Goal: Information Seeking & Learning: Find specific fact

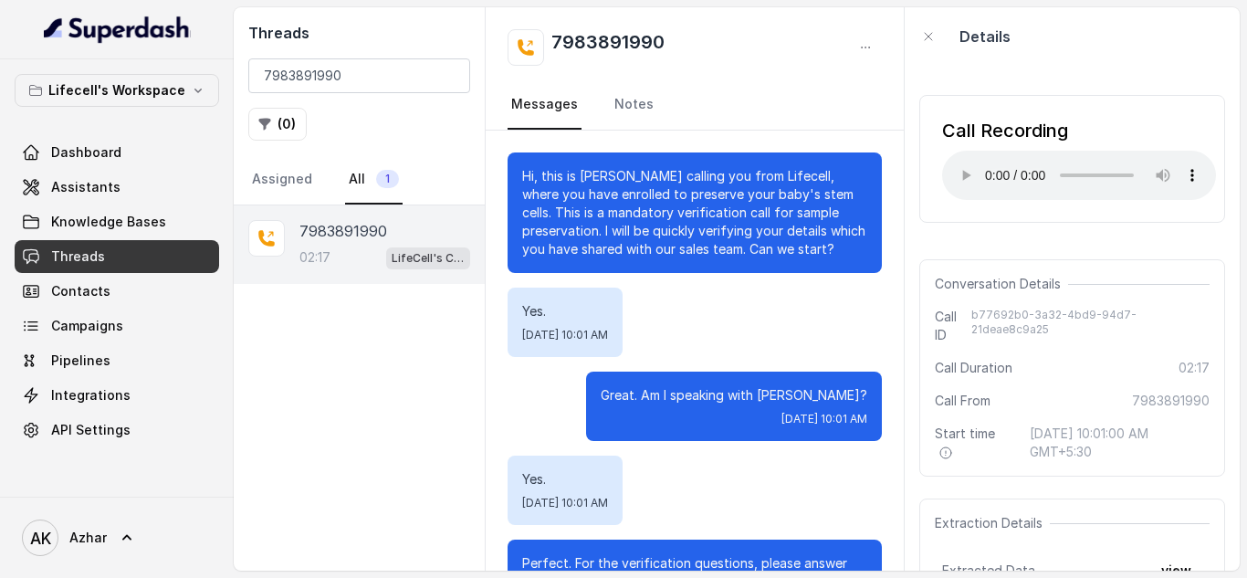
click at [286, 78] on input "7983891990" at bounding box center [359, 75] width 222 height 35
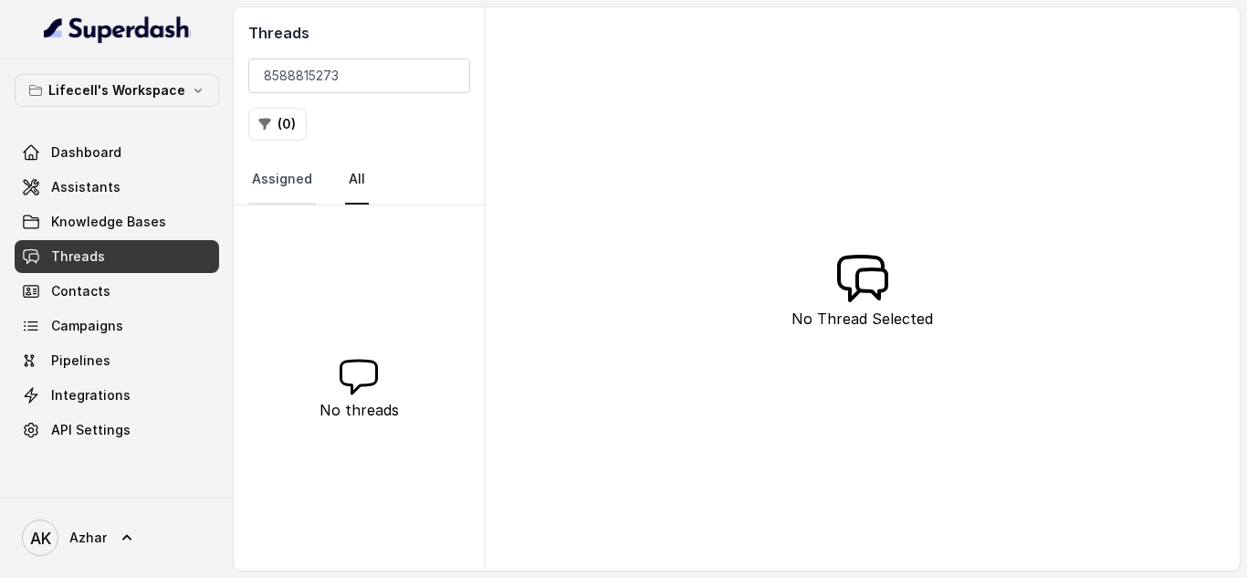
click at [269, 185] on link "Assigned" at bounding box center [282, 179] width 68 height 49
click at [345, 183] on link "All" at bounding box center [357, 179] width 24 height 49
click at [308, 78] on input "8588815273" at bounding box center [359, 75] width 222 height 35
paste input "99108763"
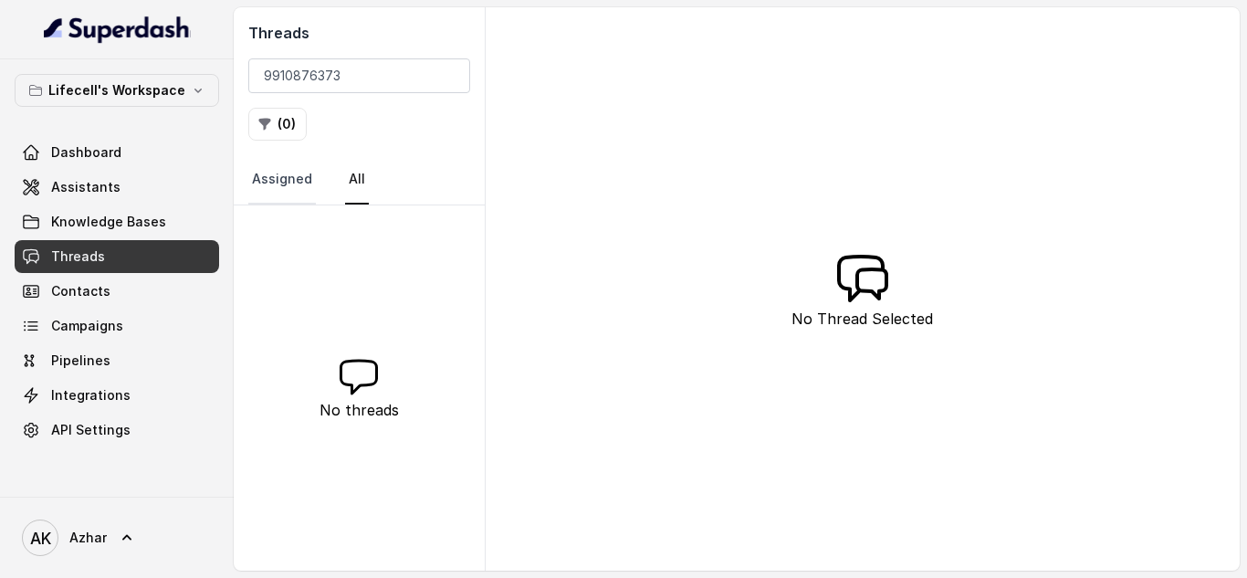
click at [288, 179] on link "Assigned" at bounding box center [282, 179] width 68 height 49
click at [363, 183] on link "All" at bounding box center [357, 179] width 24 height 49
click at [300, 73] on input "9910876373" at bounding box center [359, 75] width 222 height 35
paste input "8056424065"
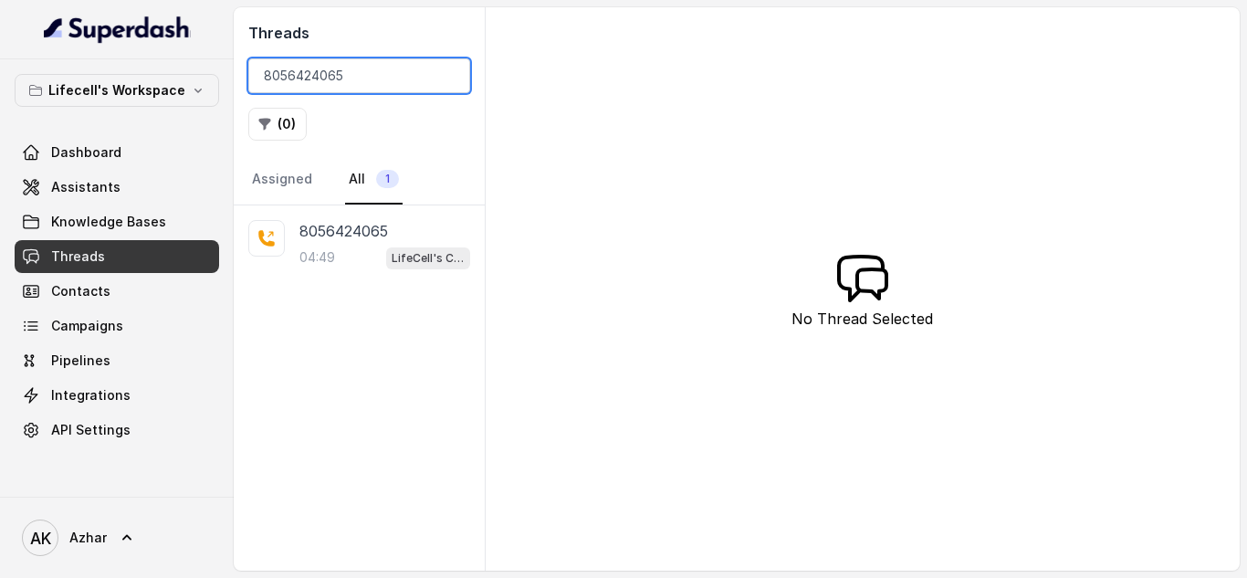
type input "8056424065"
